Goal: Transaction & Acquisition: Purchase product/service

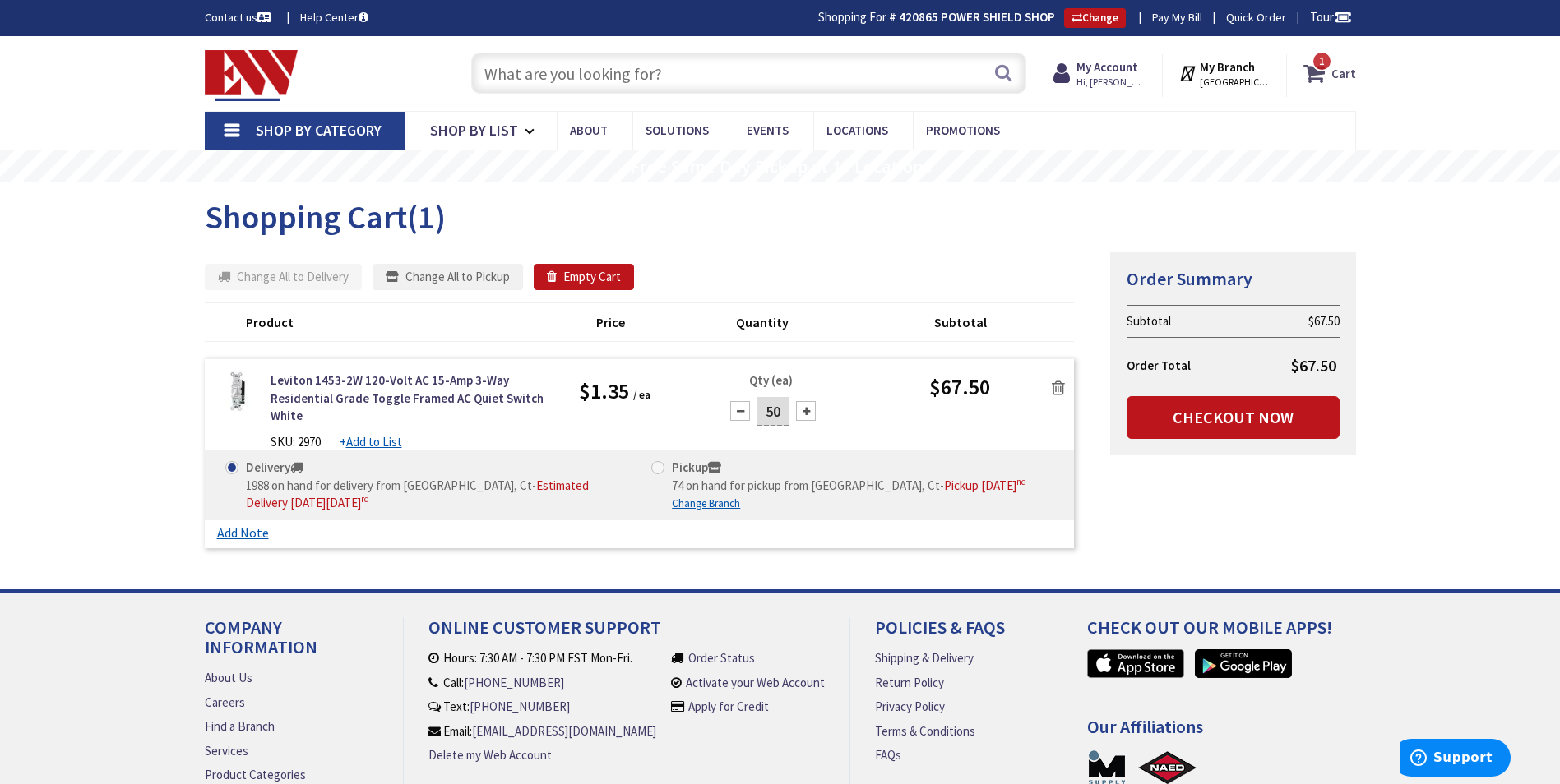
click at [1322, 70] on span "1 1 items" at bounding box center [1321, 61] width 20 height 20
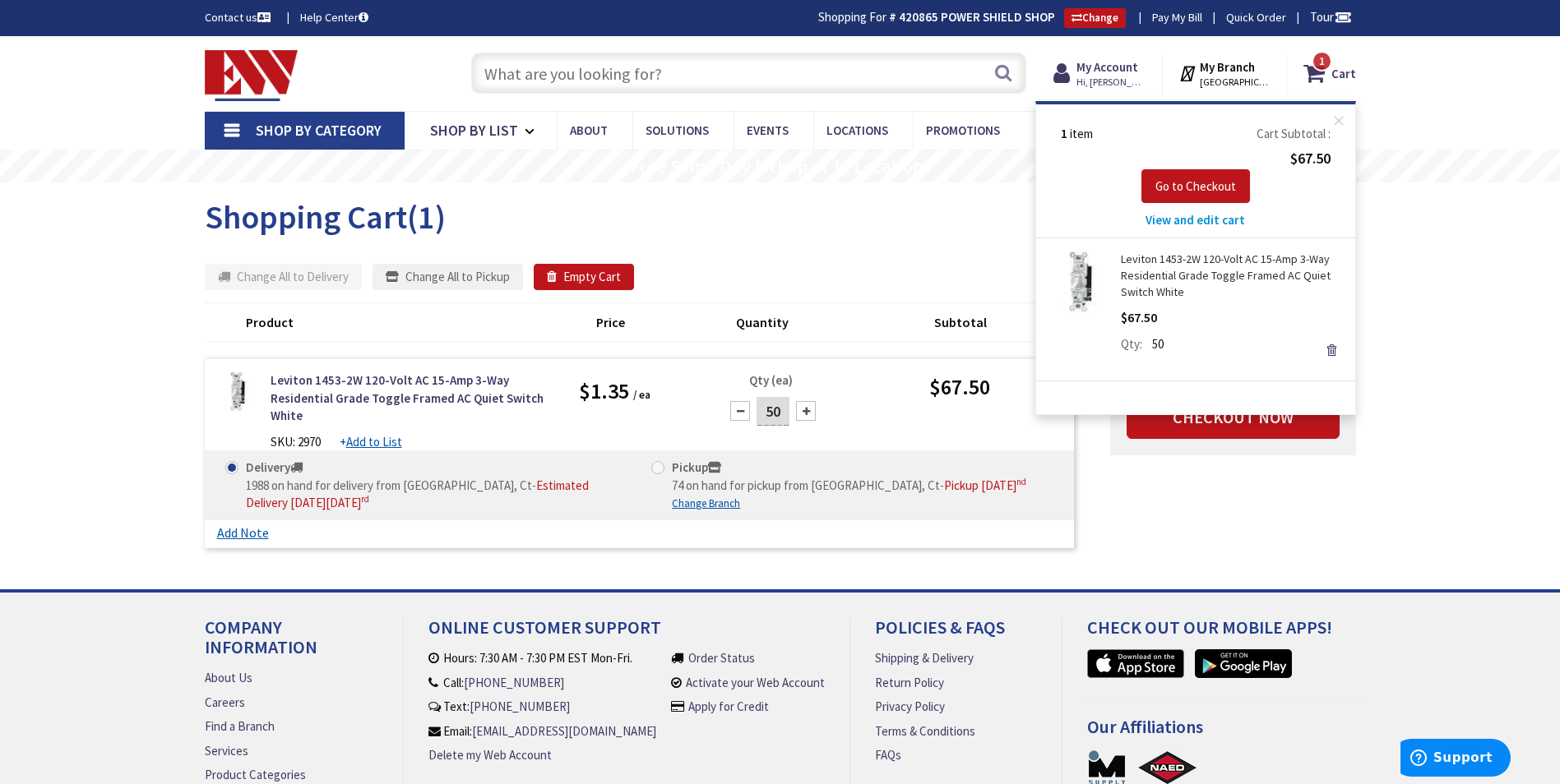
click at [1237, 221] on span "View and edit cart" at bounding box center [1195, 220] width 100 height 16
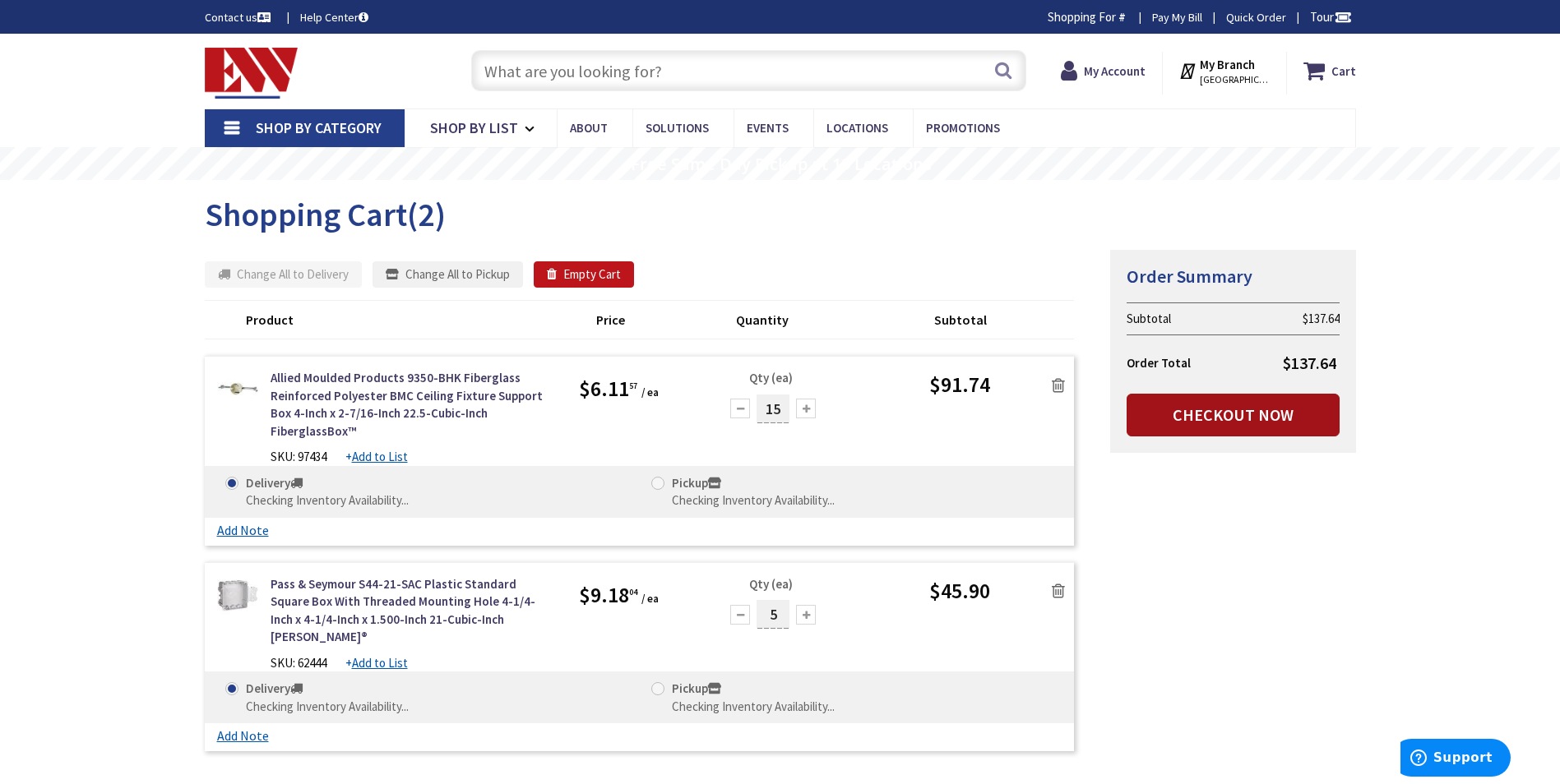
click at [1227, 418] on link "Checkout Now" at bounding box center [1233, 415] width 213 height 43
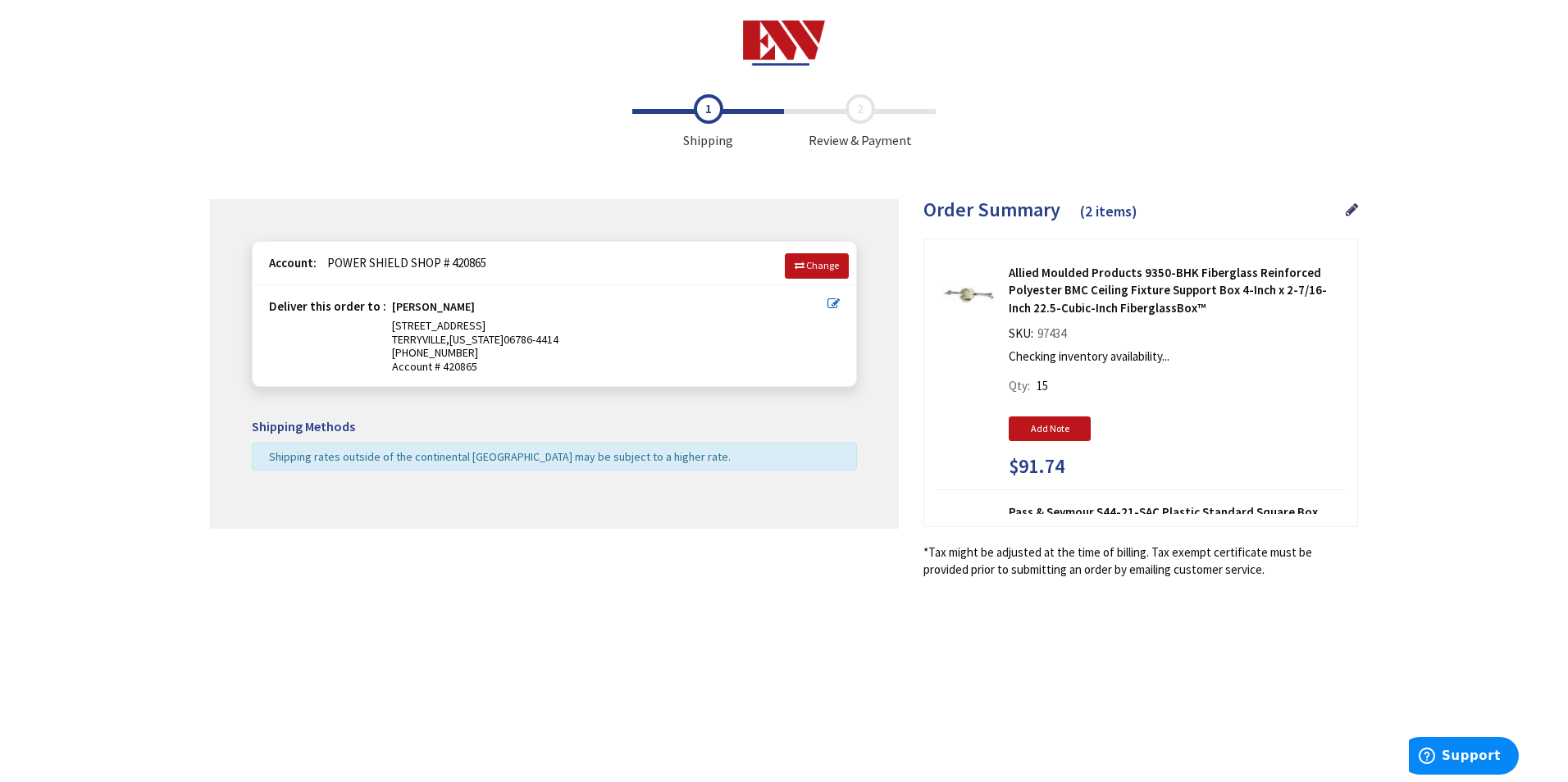
click at [838, 300] on icon at bounding box center [833, 304] width 12 height 12
type input "22 SWICKLAS CT UNIT 5"
type input "TERRYVILLE"
type input "06786-4414"
type input "203-228-0085"
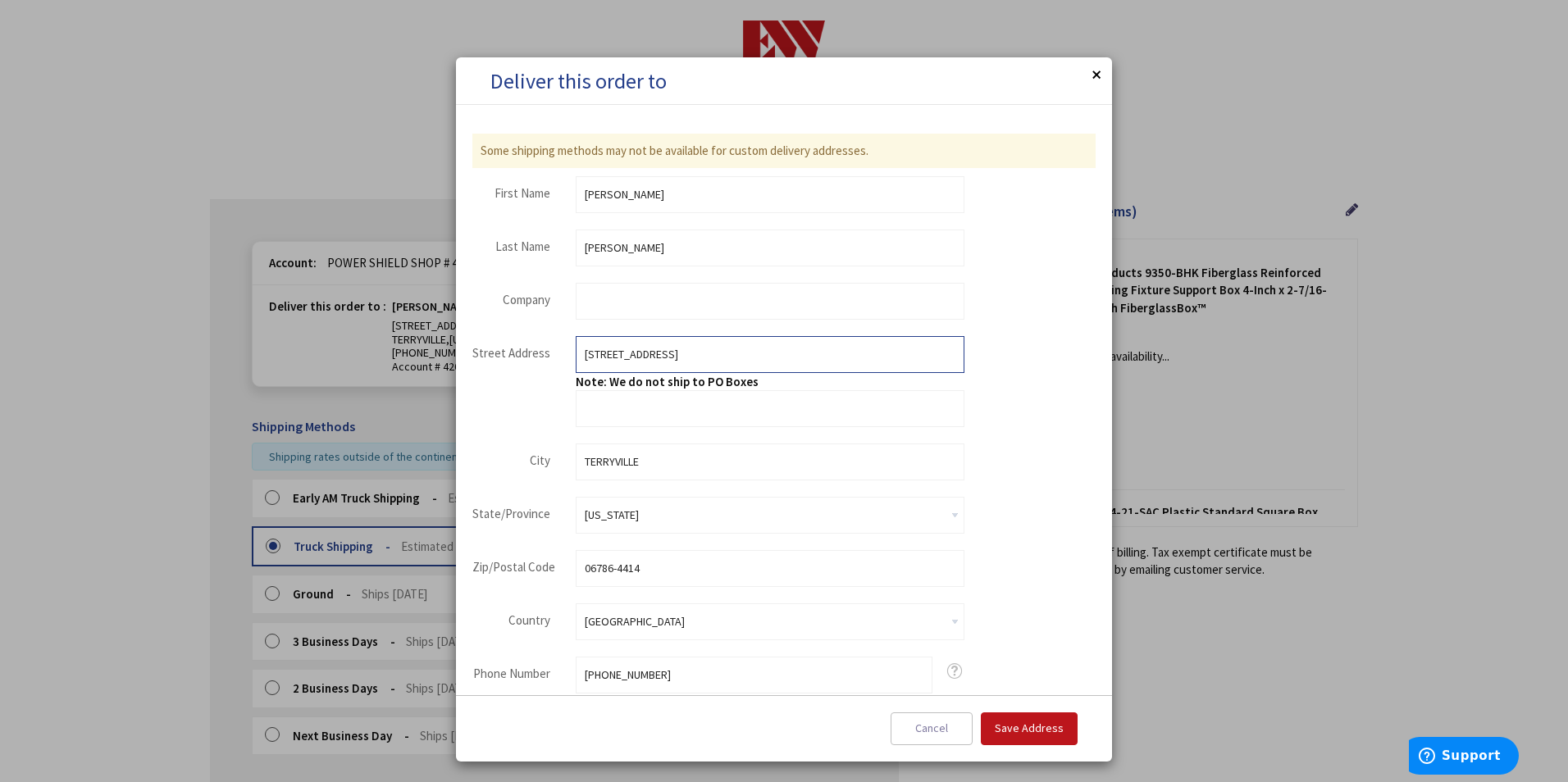
drag, startPoint x: 707, startPoint y: 357, endPoint x: 497, endPoint y: 368, distance: 210.3
click at [497, 368] on fieldset "Street Address Street Address: Line 1 22 SWICKLAS CT UNIT 5 Note: We do not shi…" at bounding box center [718, 382] width 492 height 91
type input "1576 highland ave"
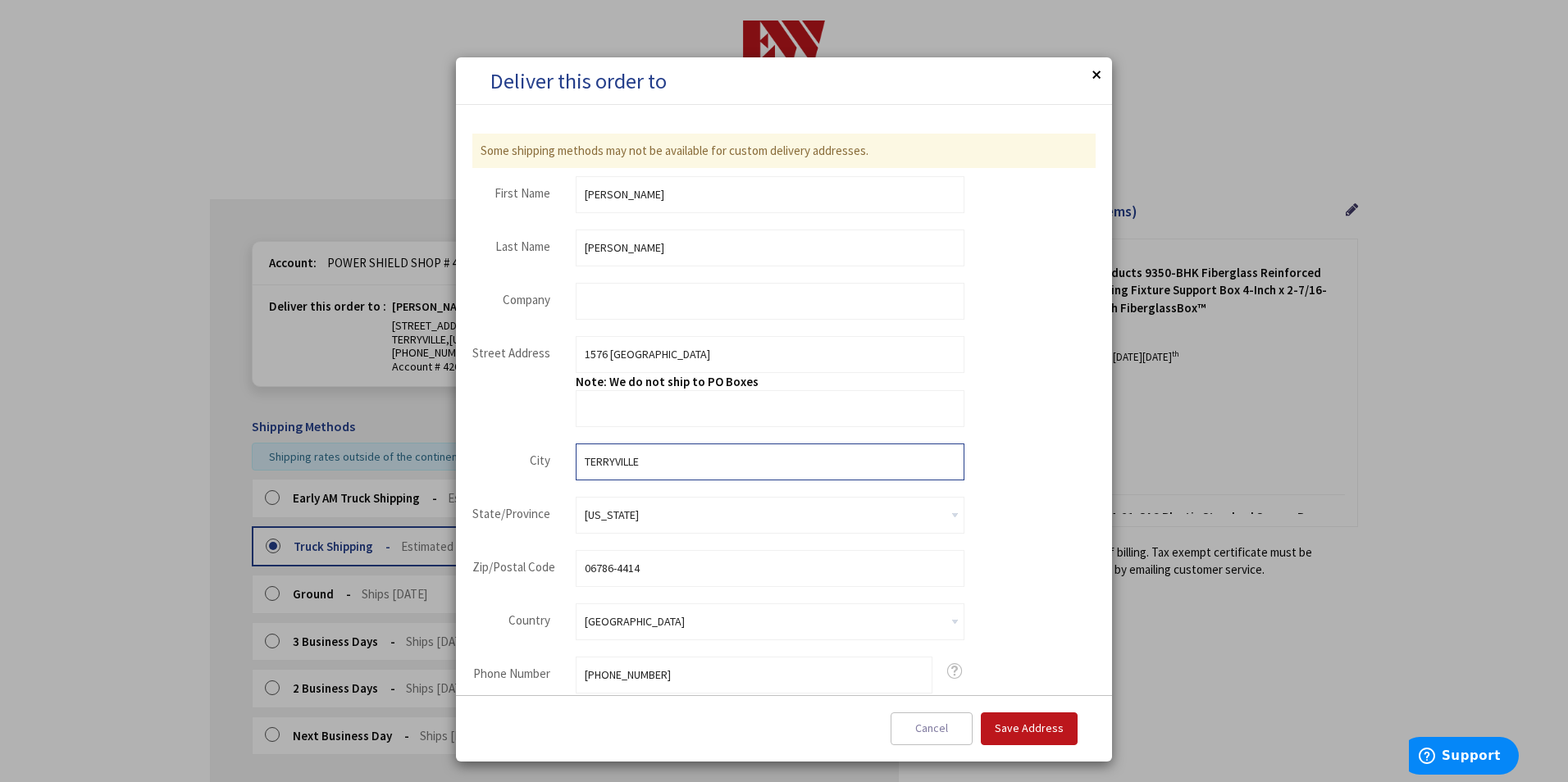
drag, startPoint x: 666, startPoint y: 462, endPoint x: 514, endPoint y: 463, distance: 152.0
click at [514, 463] on div "City TERRYVILLE" at bounding box center [718, 462] width 492 height 37
type input "Waterbury"
drag, startPoint x: 662, startPoint y: 575, endPoint x: 497, endPoint y: 573, distance: 165.0
click at [497, 573] on div "Zip/Postal Code 06786-4414" at bounding box center [718, 568] width 492 height 37
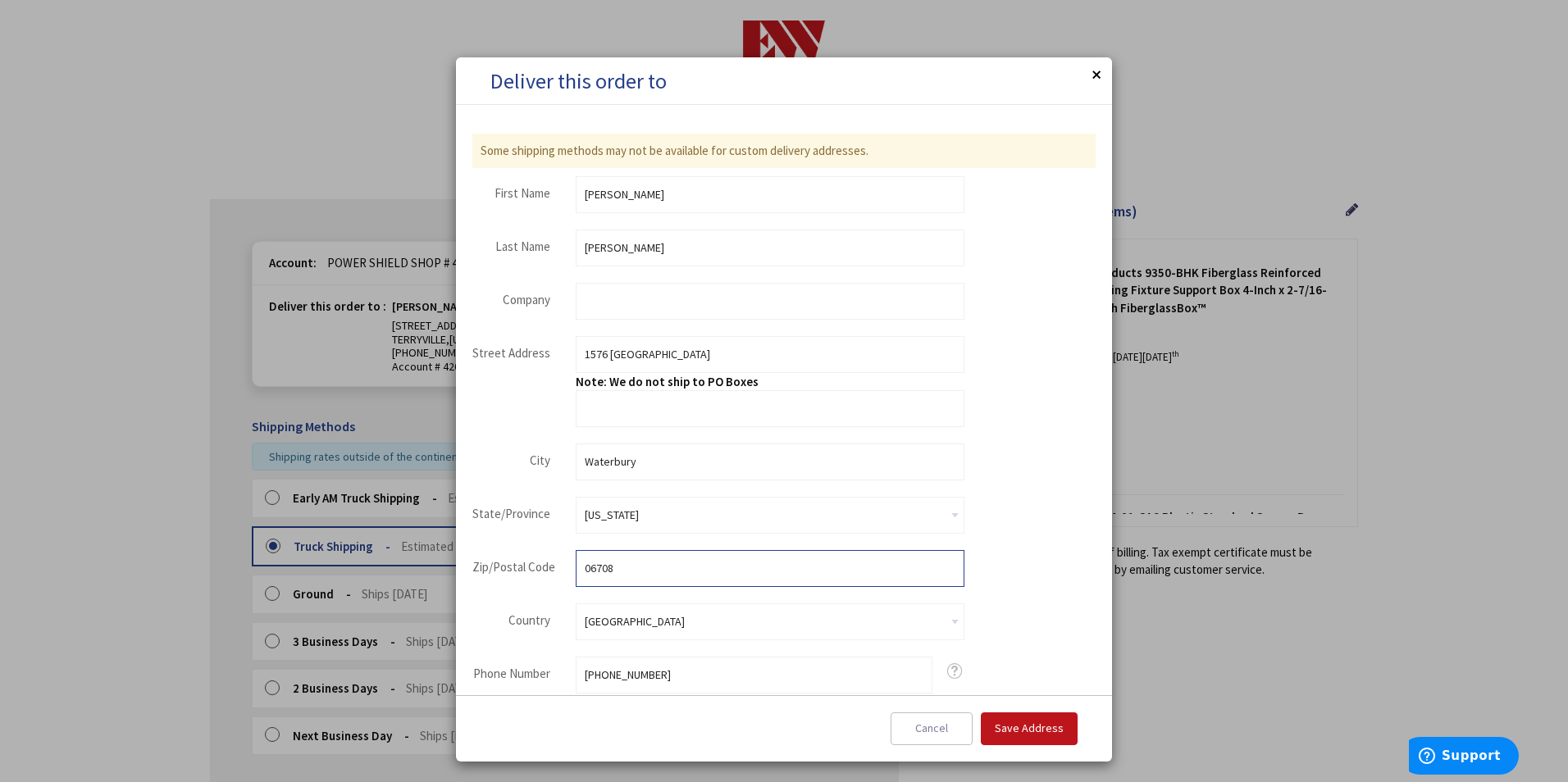
type input "06708"
drag, startPoint x: 627, startPoint y: 192, endPoint x: 503, endPoint y: 195, distance: 124.0
click at [503, 195] on div "First Name Erik" at bounding box center [718, 195] width 492 height 37
type input "Nick"
drag, startPoint x: 628, startPoint y: 244, endPoint x: 489, endPoint y: 242, distance: 139.0
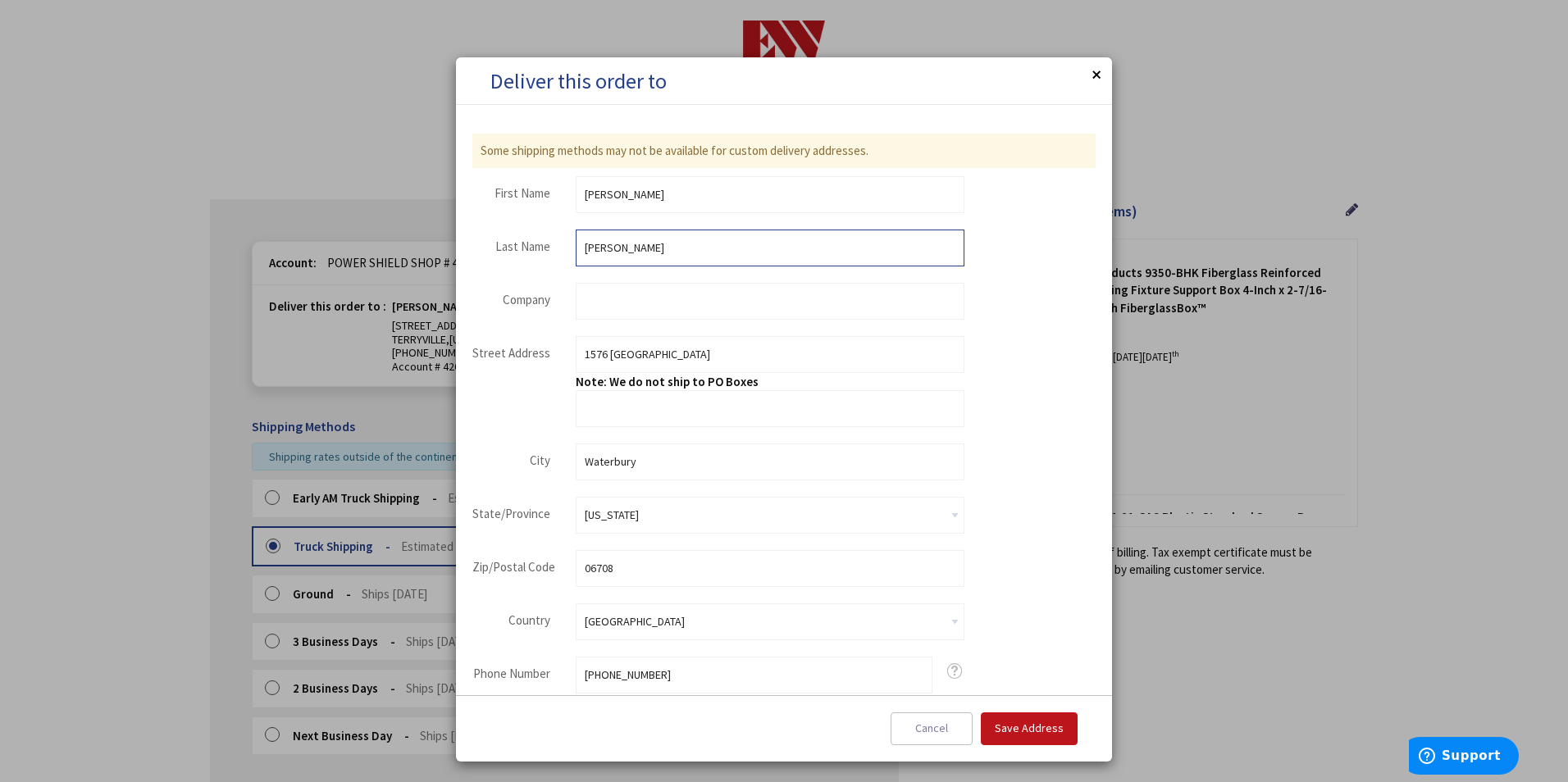
click at [489, 242] on div "Last Name Scarpati" at bounding box center [718, 248] width 492 height 37
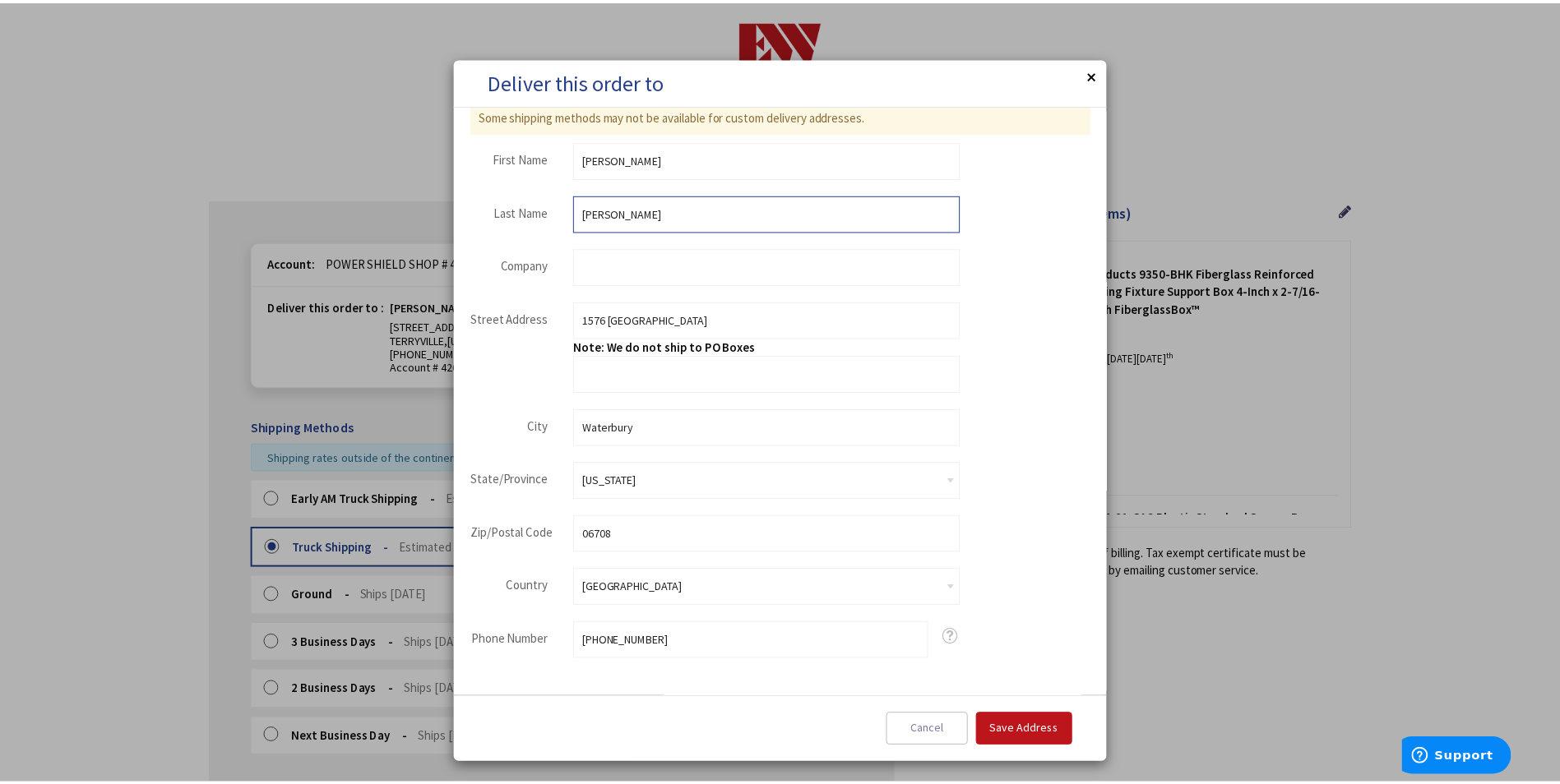
scroll to position [48, 0]
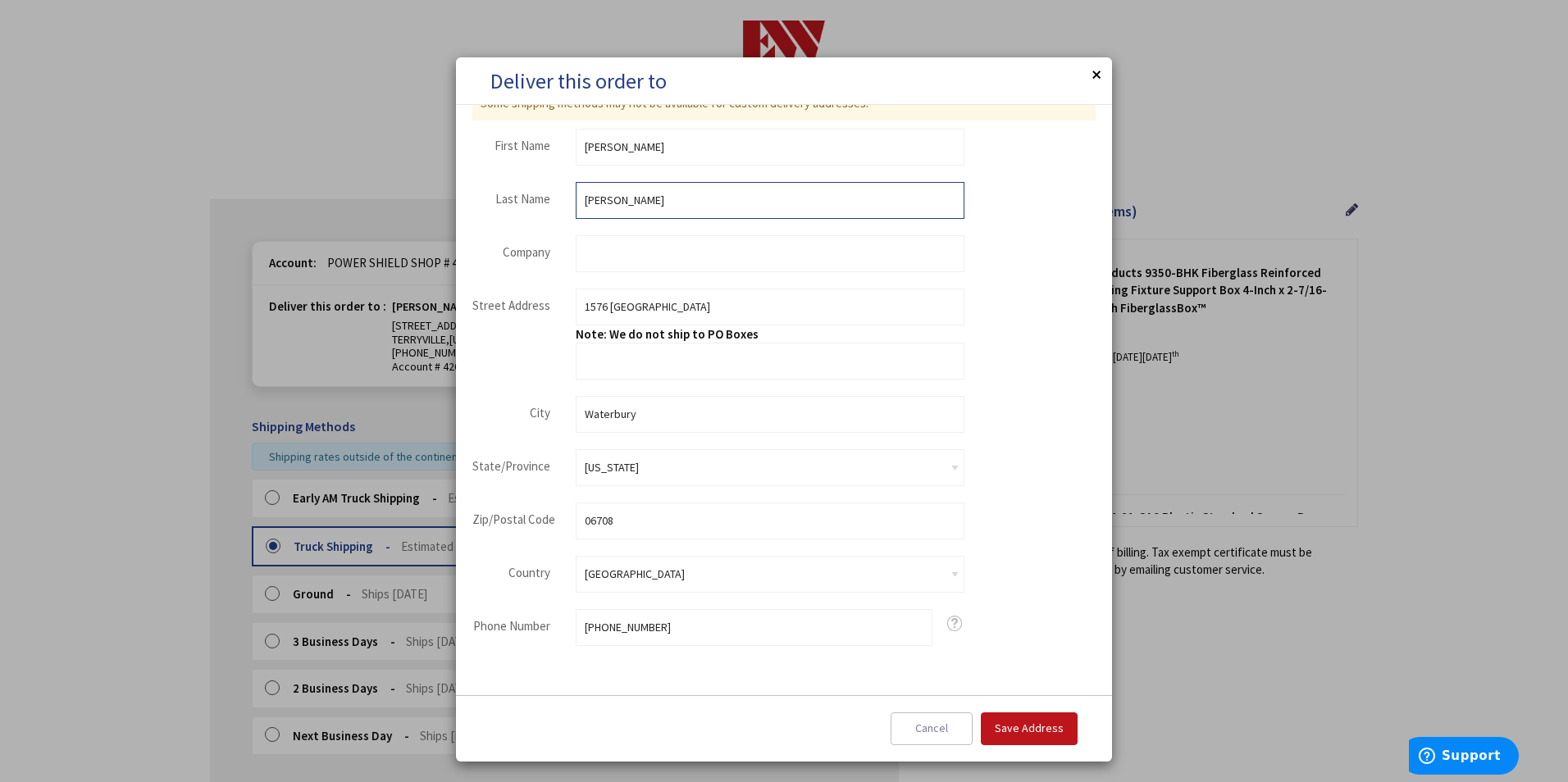
type input "smith"
drag, startPoint x: 670, startPoint y: 628, endPoint x: 496, endPoint y: 629, distance: 174.0
click at [496, 629] on div "Phone Number 203-228-0085 For delivery questions." at bounding box center [718, 627] width 492 height 37
type input "2037065578"
click at [1027, 728] on span "Save Address" at bounding box center [1029, 728] width 69 height 15
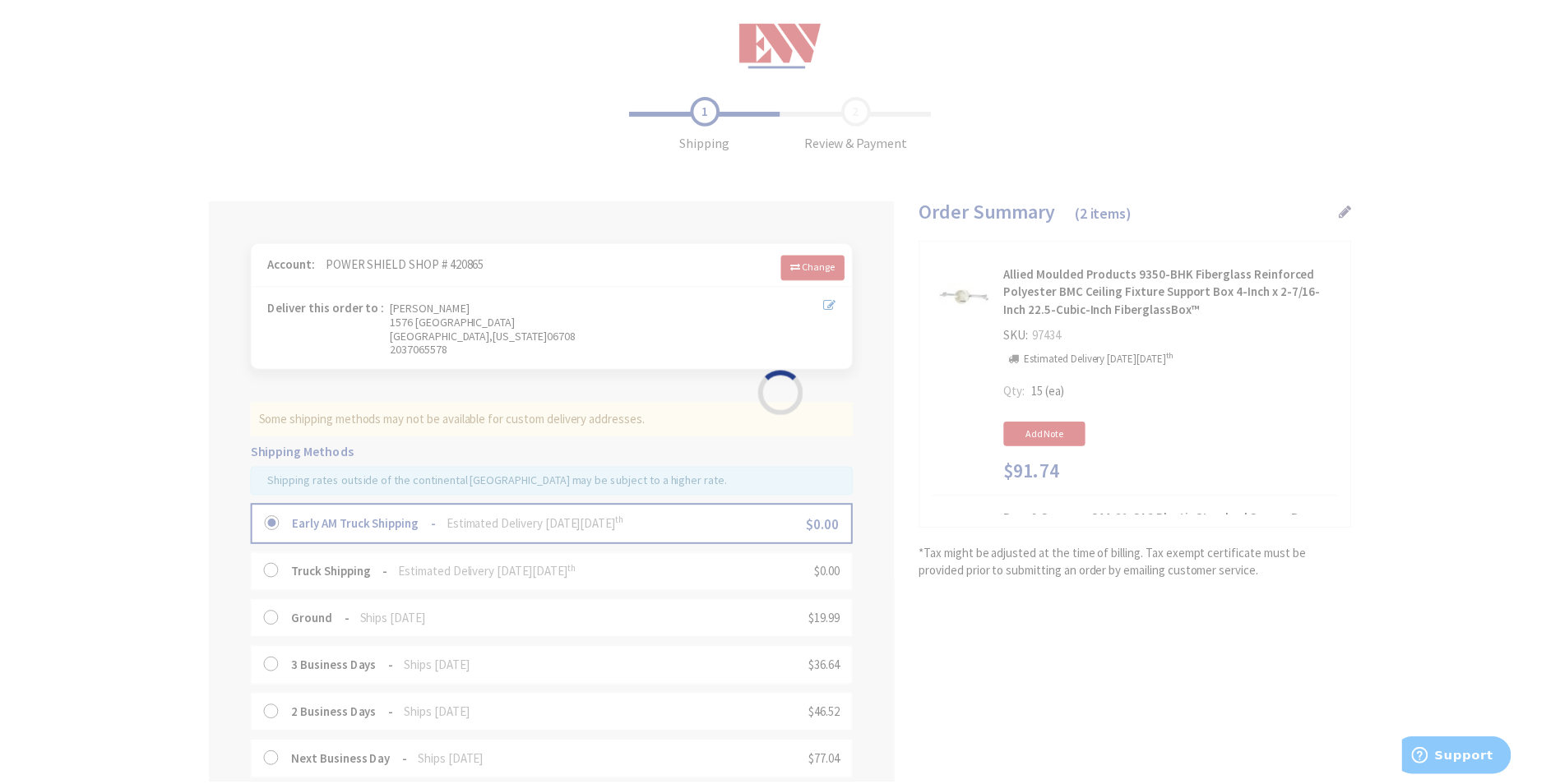
scroll to position [0, 0]
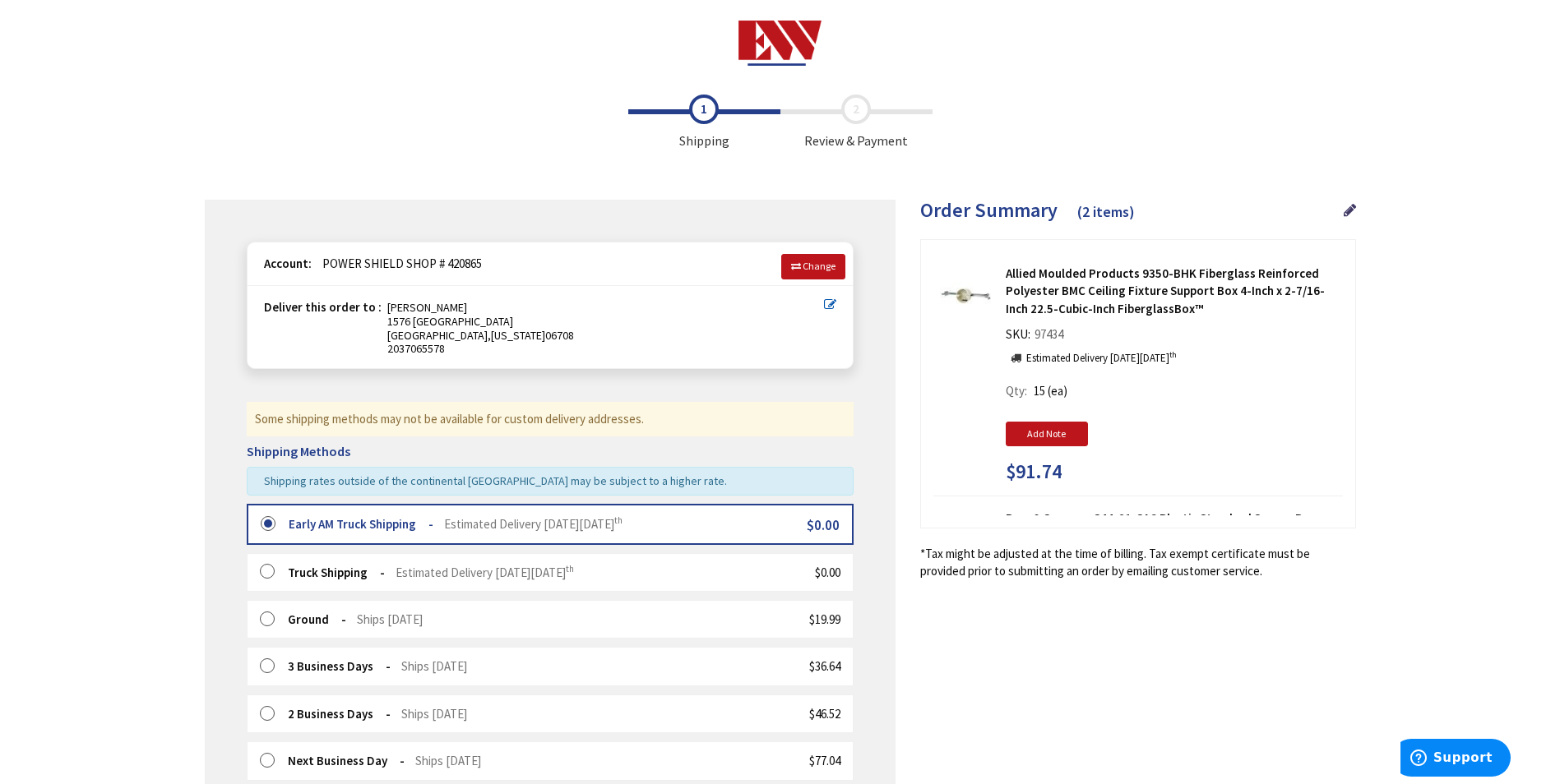
click at [264, 578] on label at bounding box center [272, 573] width 26 height 17
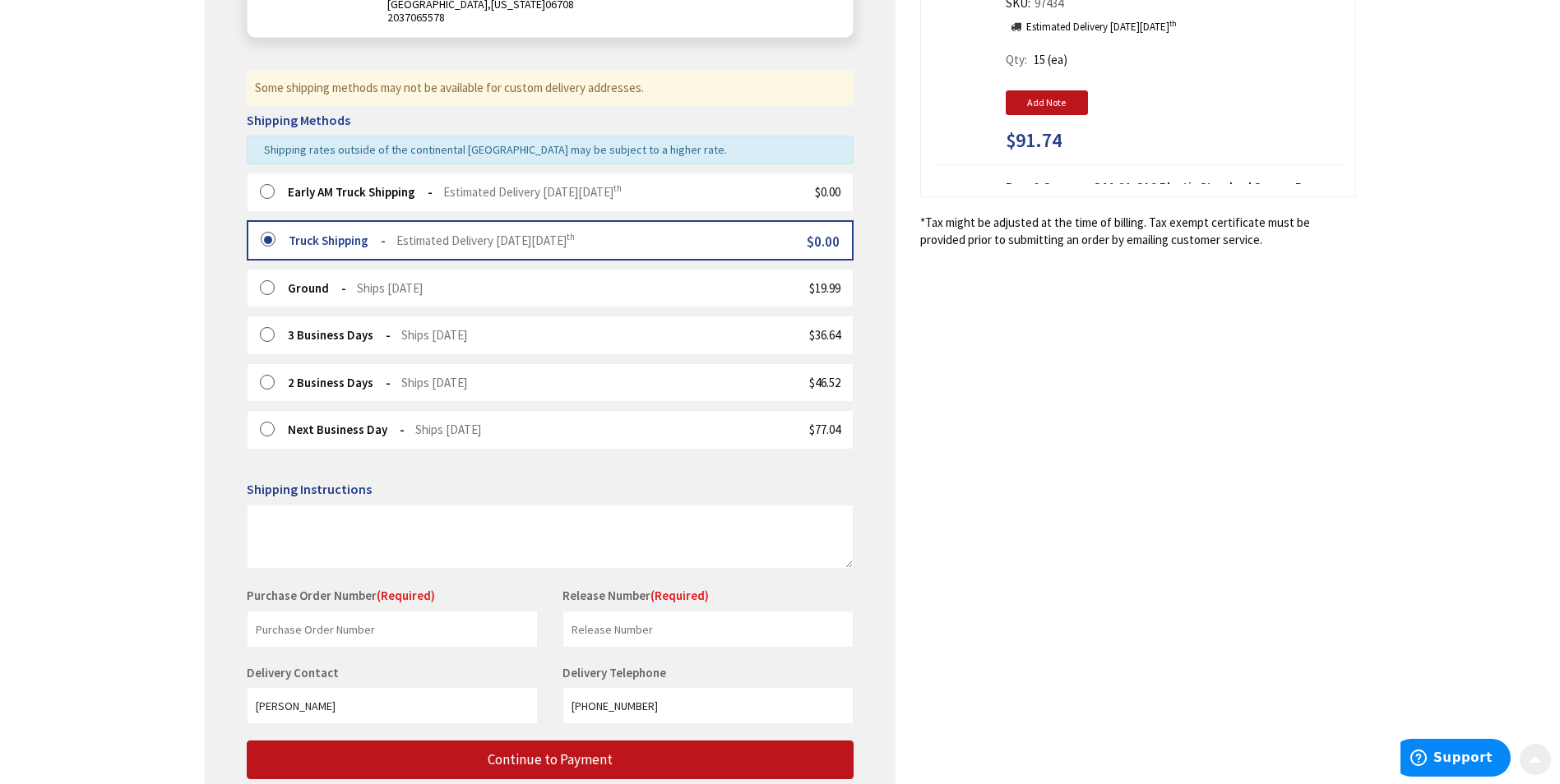
scroll to position [410, 0]
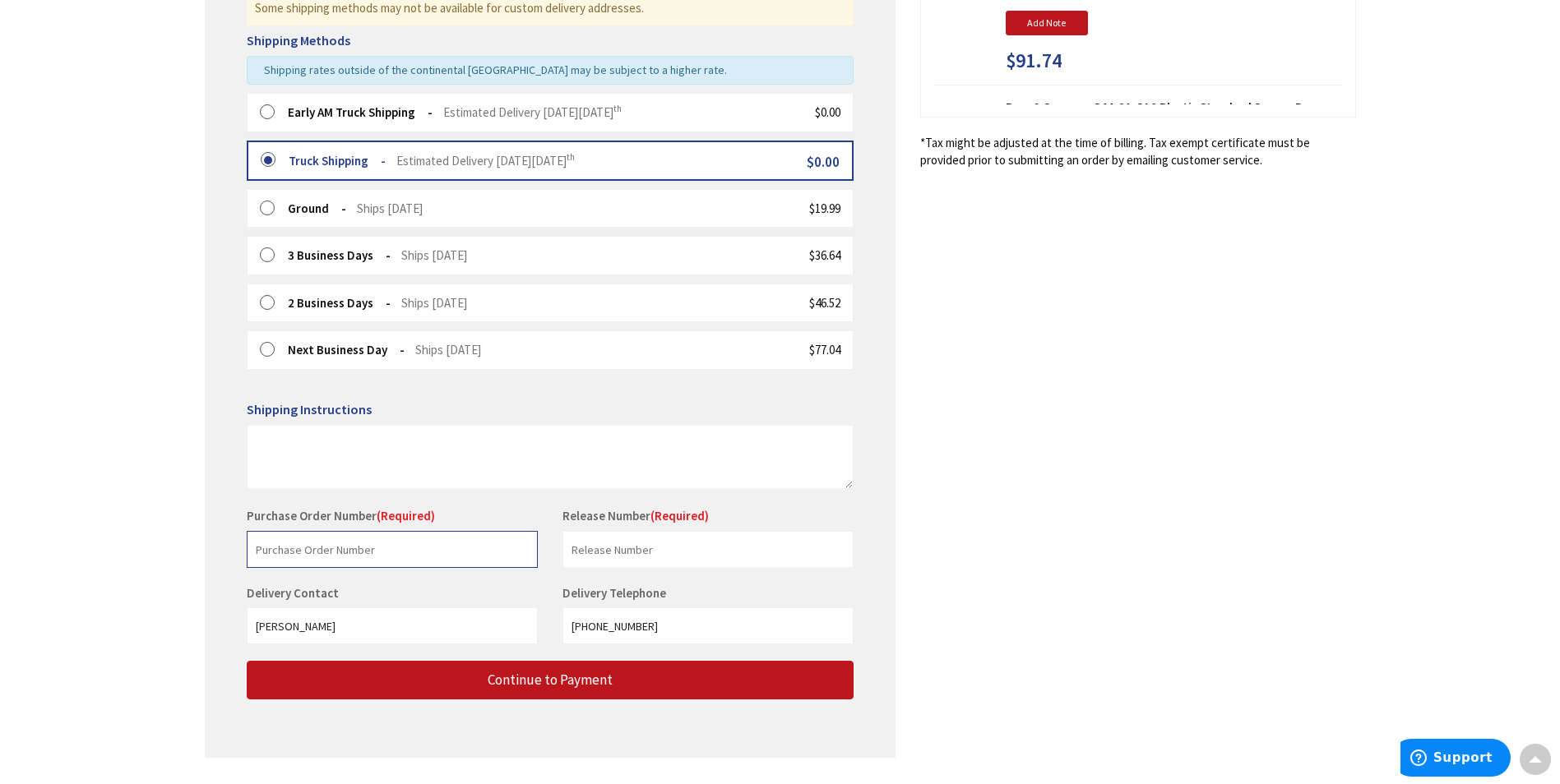
click at [388, 547] on input "text" at bounding box center [392, 550] width 291 height 37
type input "1576"
click at [606, 545] on input "text" at bounding box center [708, 550] width 291 height 37
type input "bushka"
drag, startPoint x: 343, startPoint y: 629, endPoint x: 164, endPoint y: 644, distance: 179.6
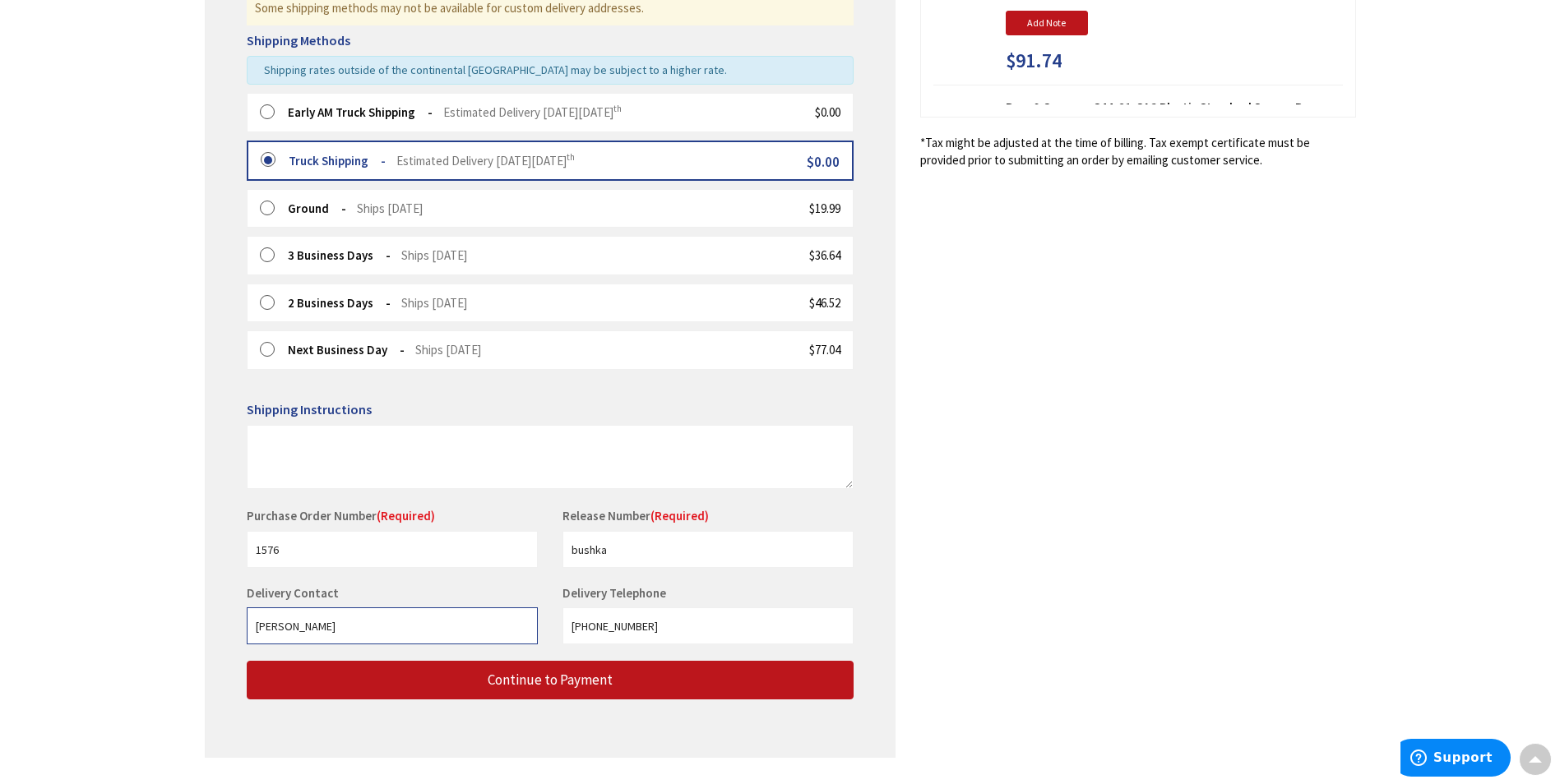
click at [164, 644] on main "Checkout Shipping Review & Payment Estimated Total $137.64 2 Some items on your…" at bounding box center [780, 251] width 1233 height 1152
type input "Nick"
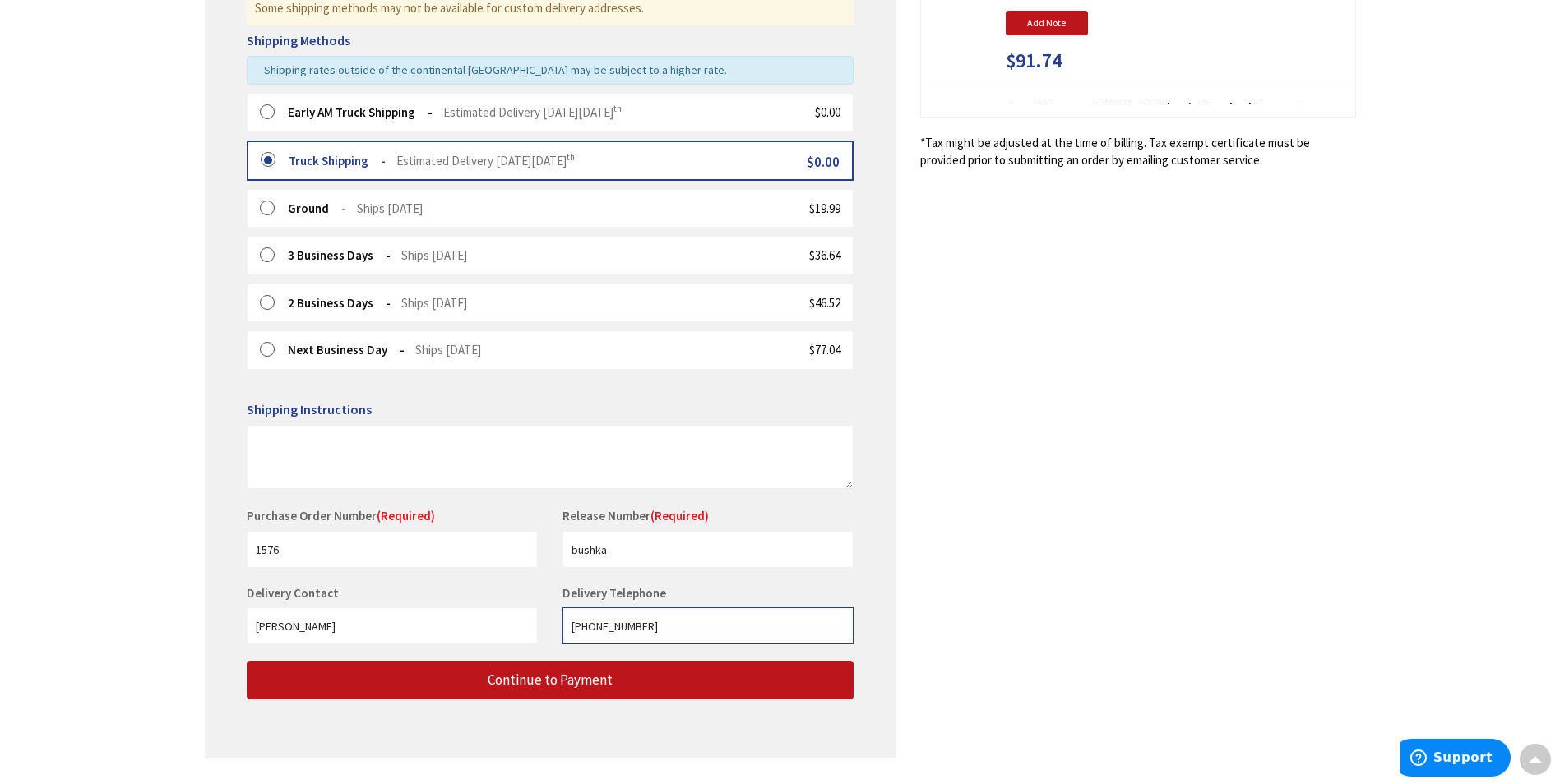
drag, startPoint x: 655, startPoint y: 624, endPoint x: 468, endPoint y: 628, distance: 187.0
click at [468, 628] on div "Delivery Contact Nick Delivery Telephone 203-228-0085" at bounding box center [550, 622] width 632 height 77
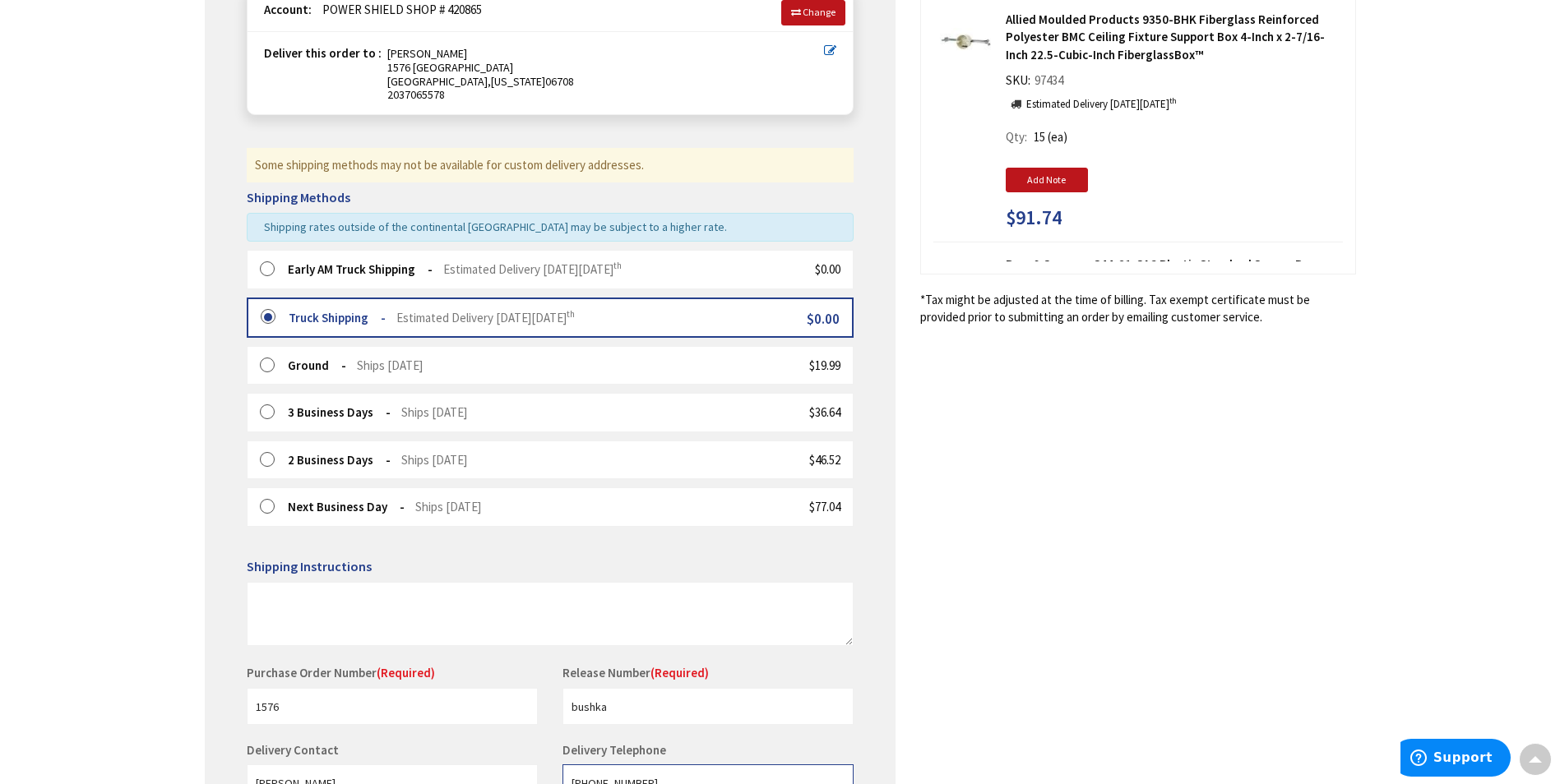
scroll to position [0, 0]
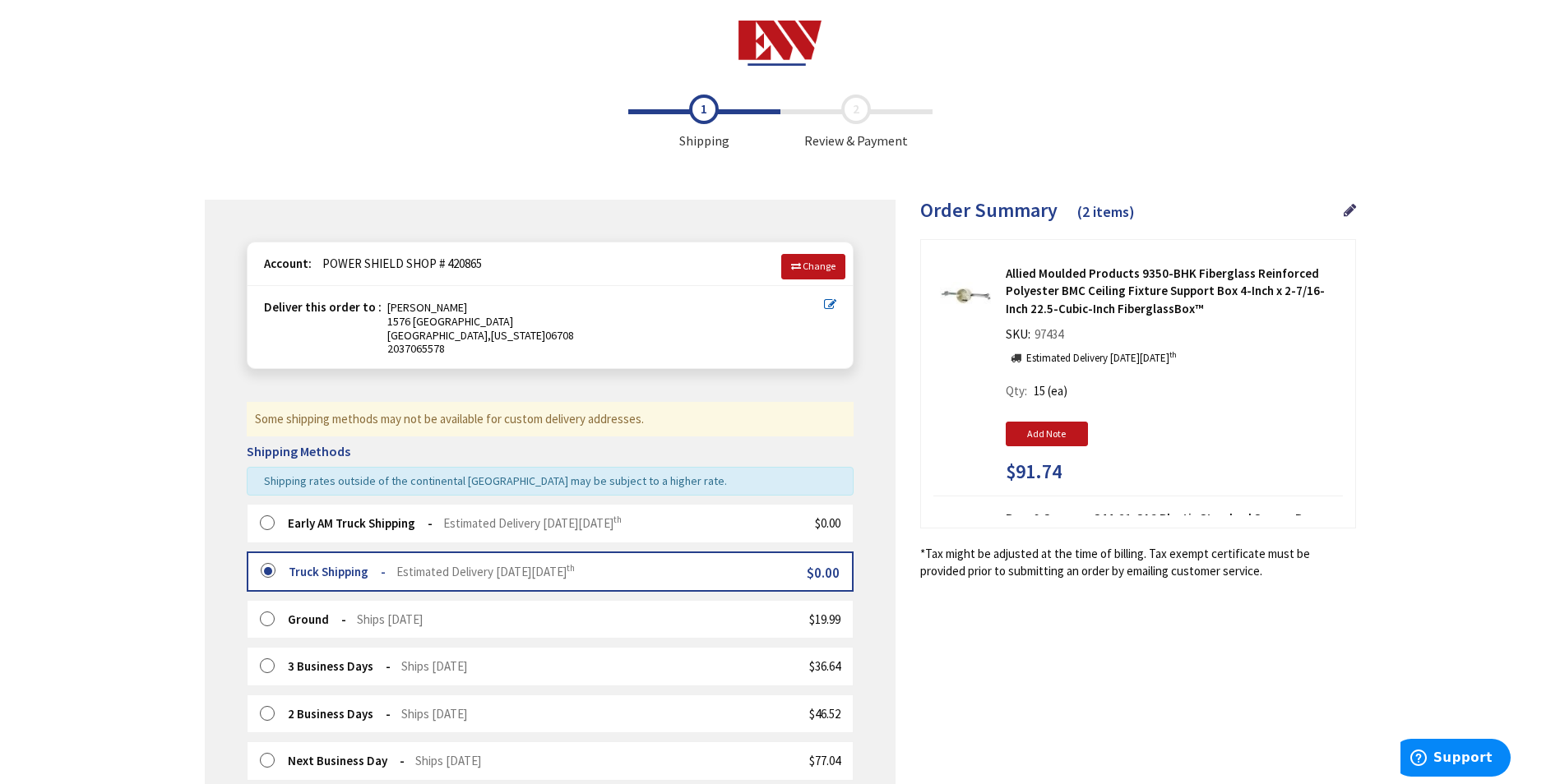
type input "203-706-5578"
click at [825, 300] on icon at bounding box center [830, 305] width 12 height 12
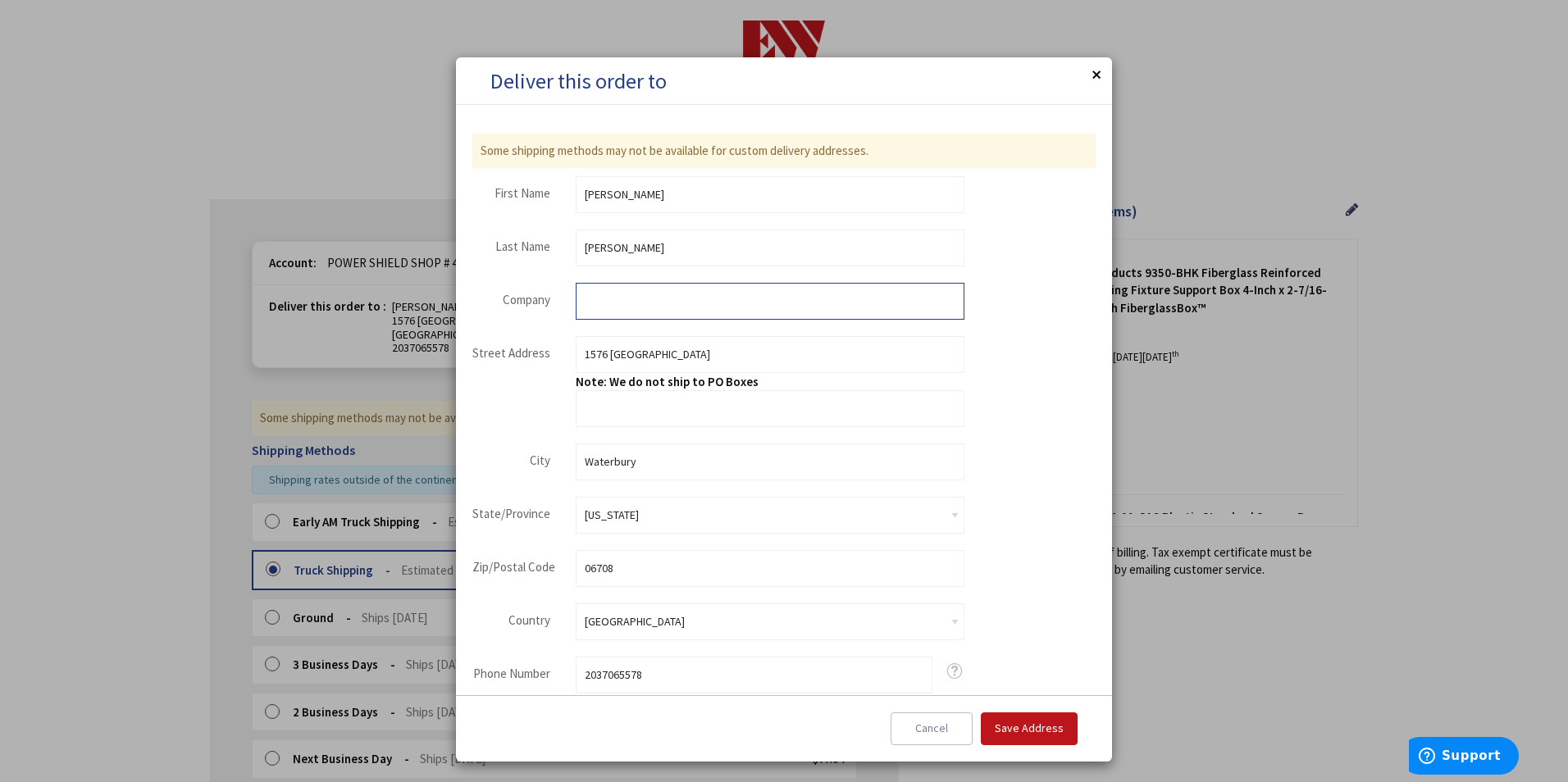
click at [600, 308] on input "Company" at bounding box center [770, 301] width 388 height 37
type input "Power Shield LLC"
click at [1034, 723] on span "Save Address" at bounding box center [1029, 728] width 69 height 15
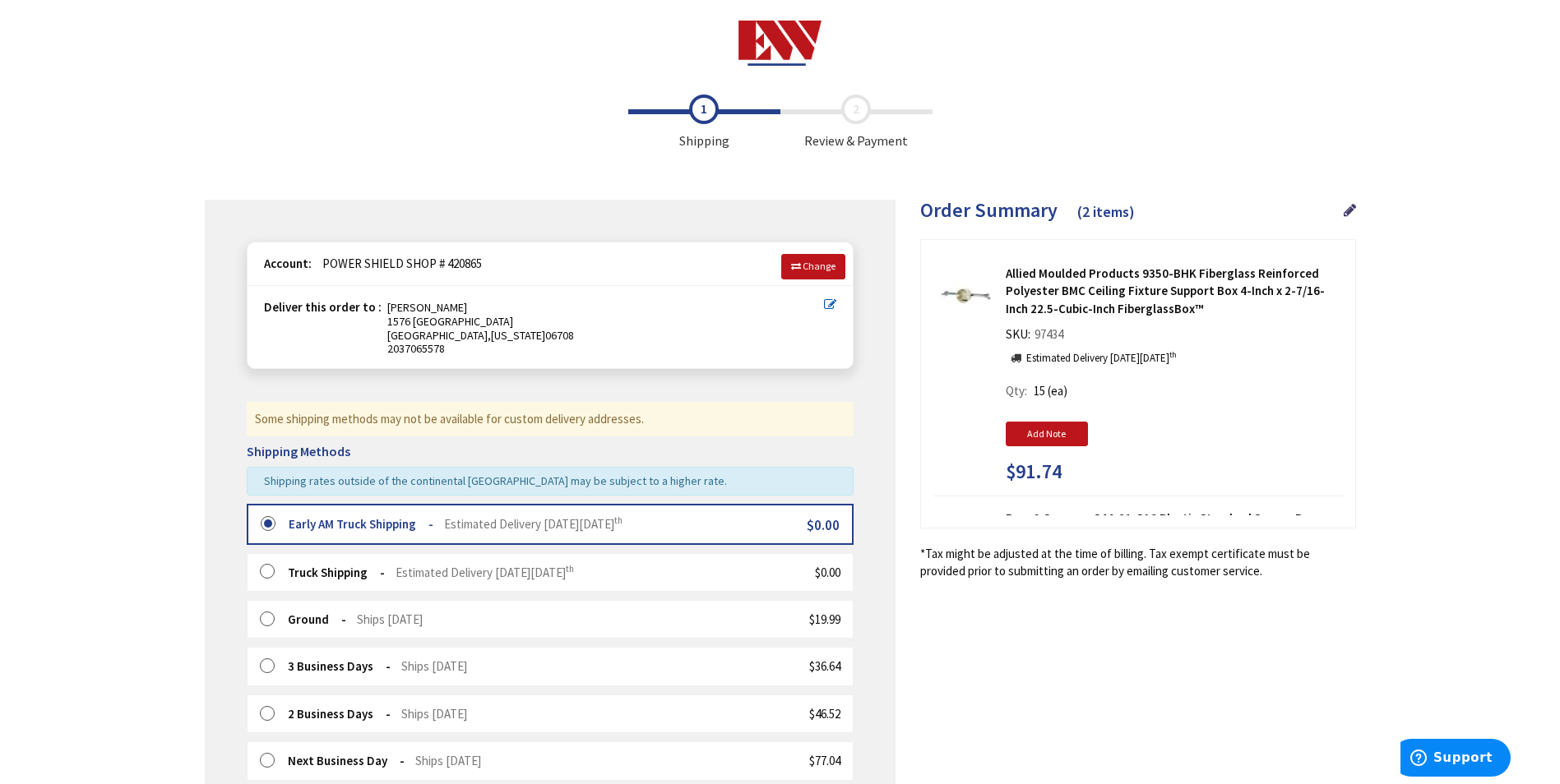
click at [271, 570] on label at bounding box center [272, 573] width 26 height 17
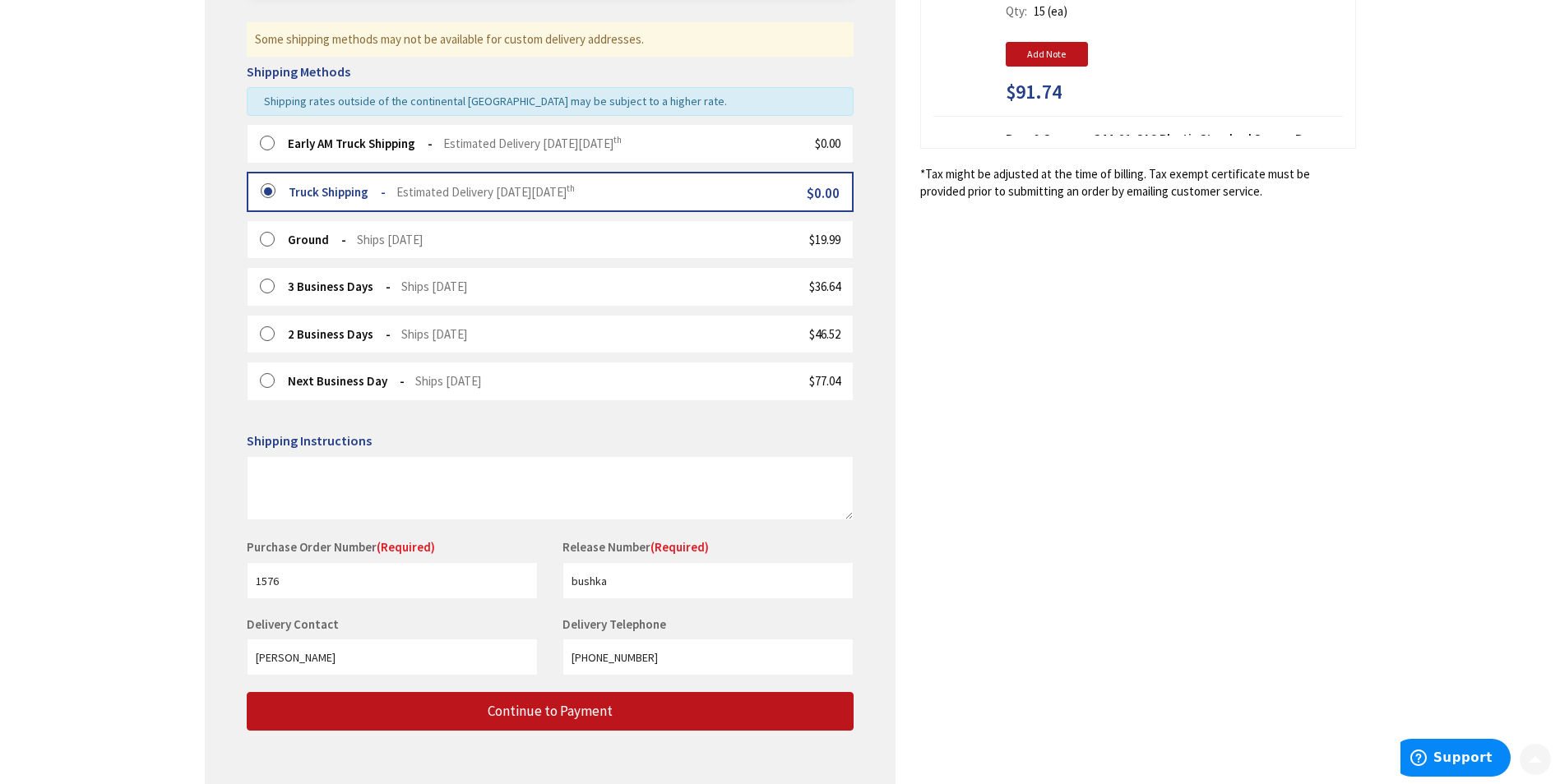
scroll to position [410, 0]
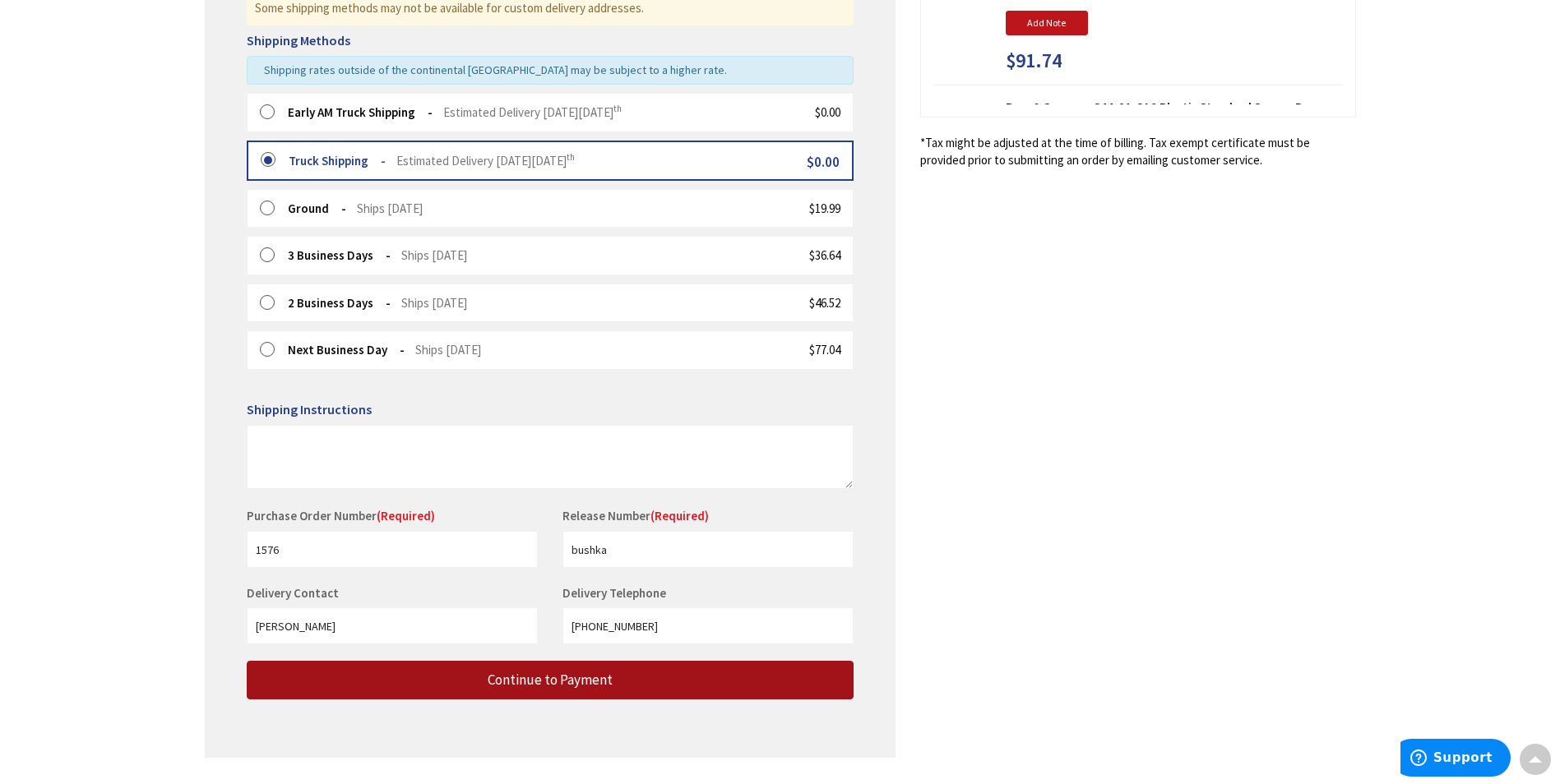
click at [622, 677] on button "Continue to Payment" at bounding box center [550, 680] width 607 height 39
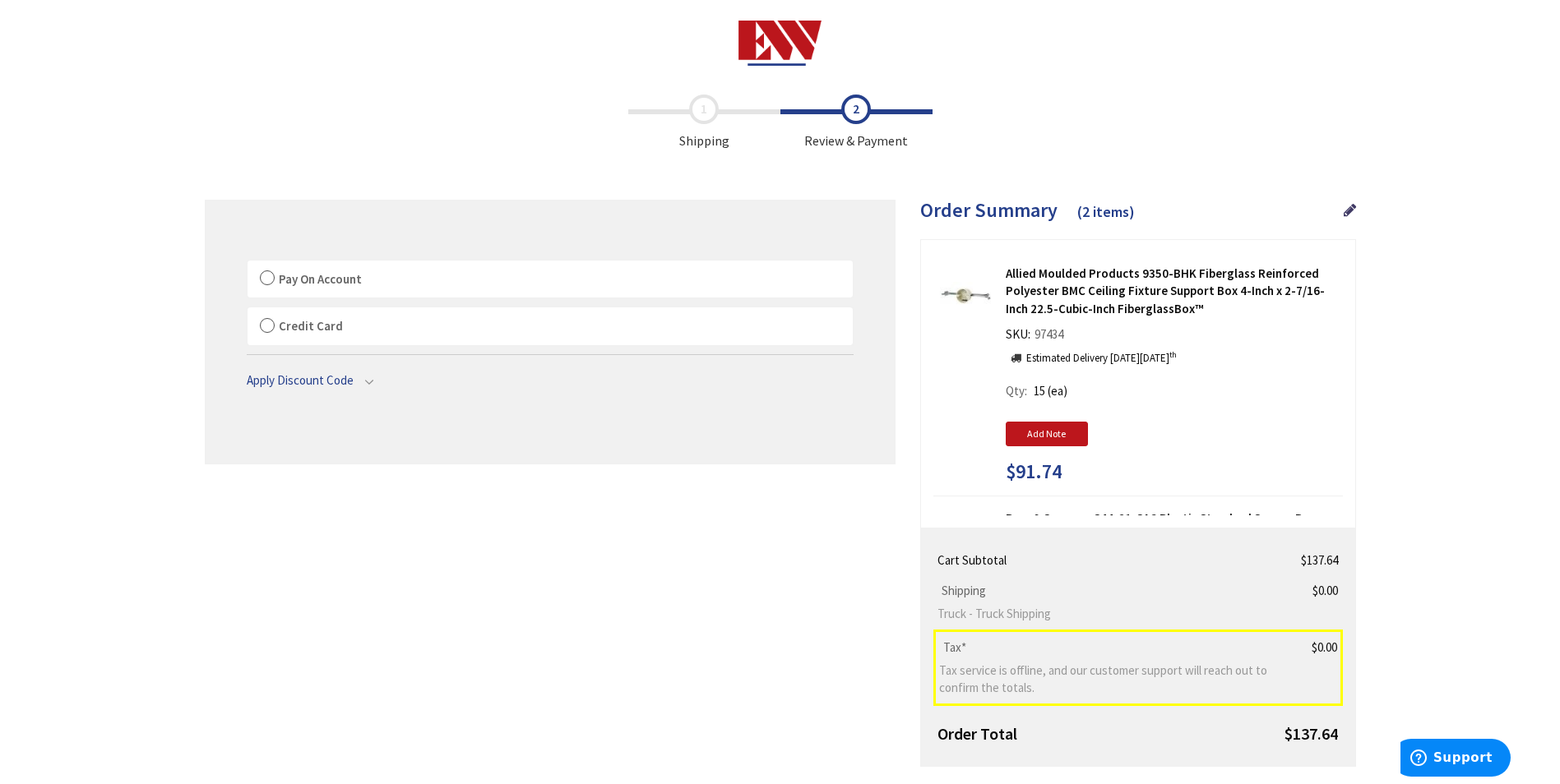
click at [271, 276] on label "Pay On Account" at bounding box center [550, 279] width 605 height 38
click at [248, 263] on input "Pay On Account" at bounding box center [248, 263] width 0 height 0
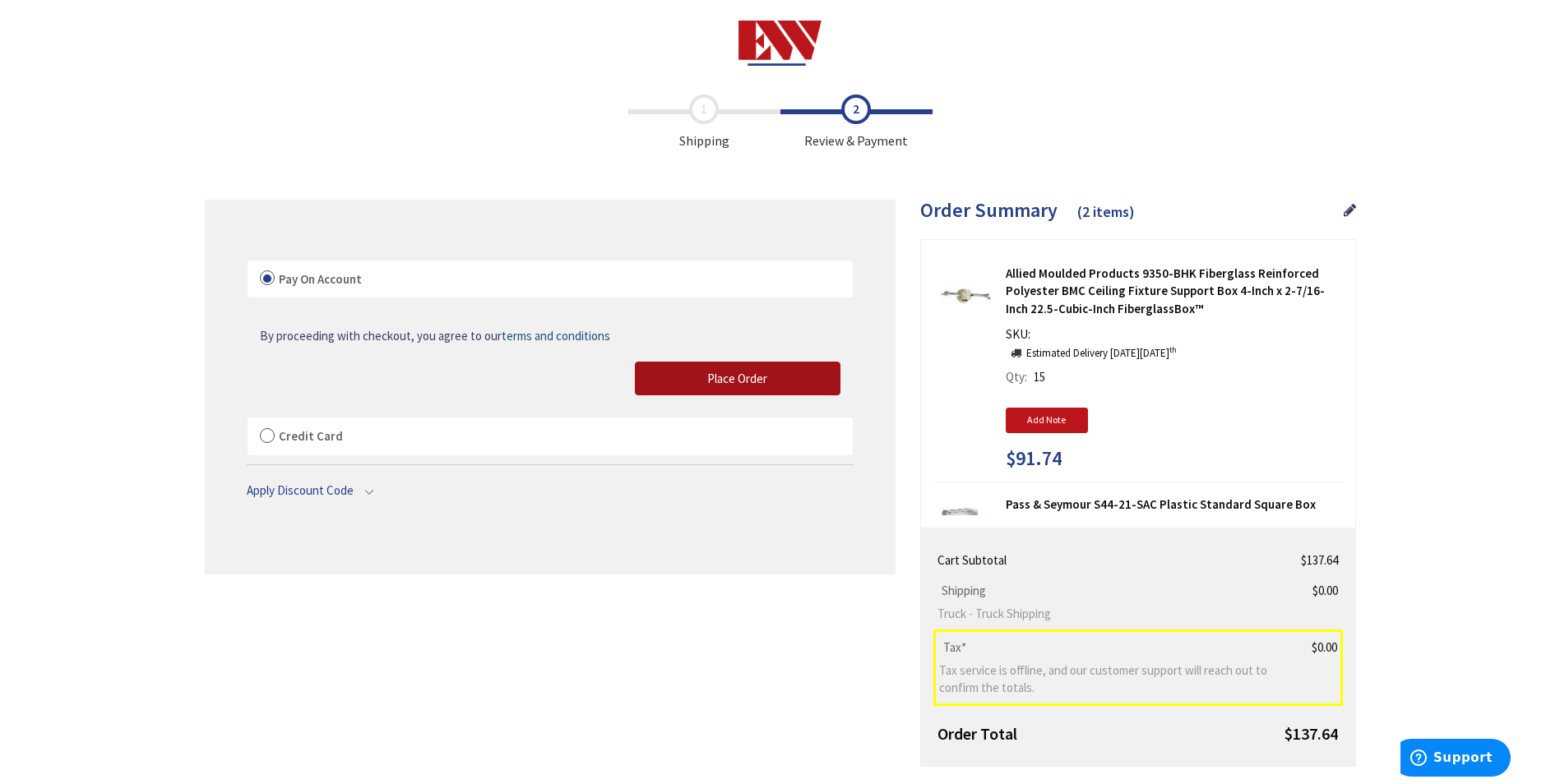
click at [713, 379] on span "Place Order" at bounding box center [737, 379] width 60 height 16
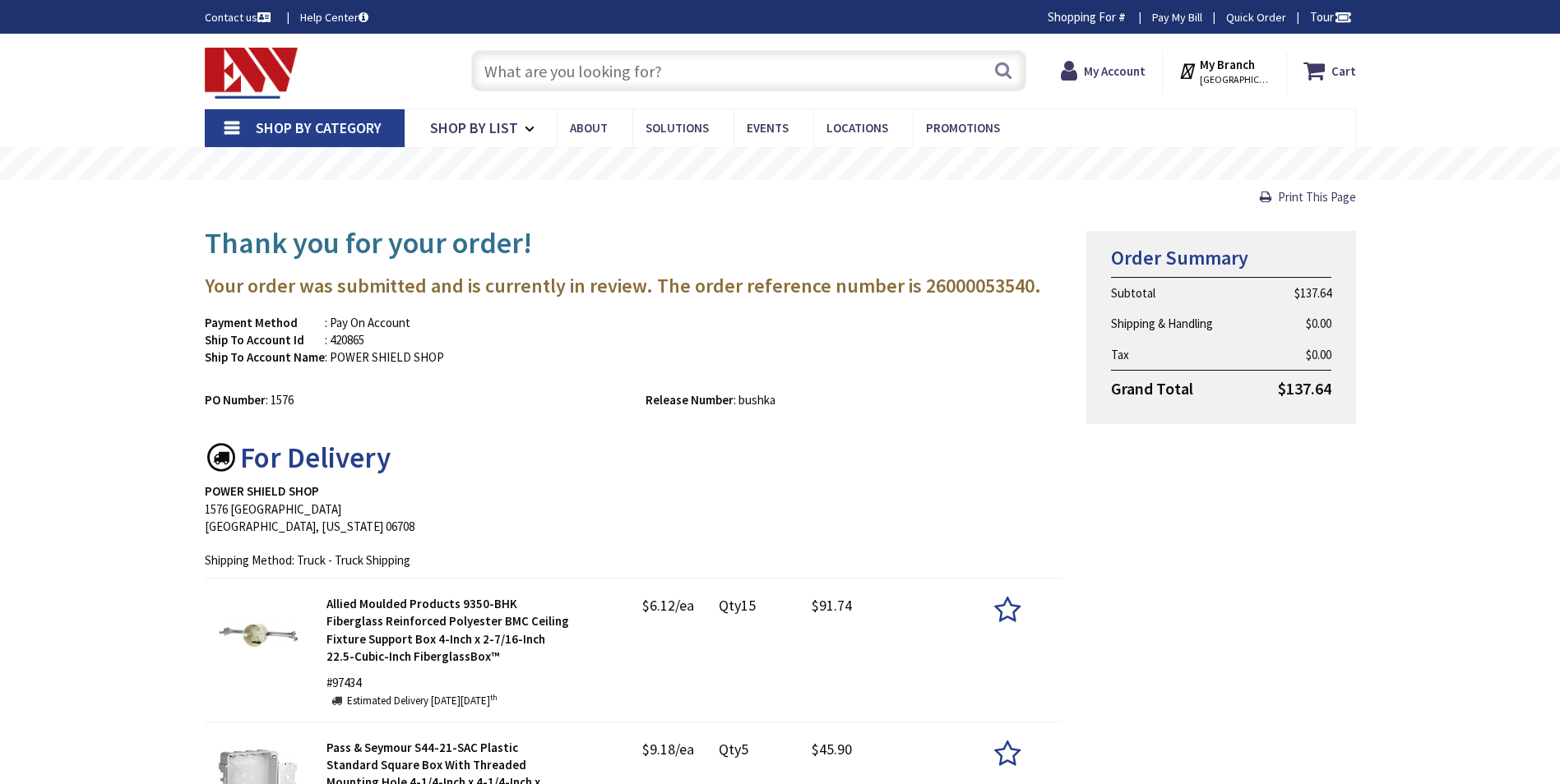
type input "[GEOGRAPHIC_DATA], [GEOGRAPHIC_DATA]"
